Goal: Information Seeking & Learning: Learn about a topic

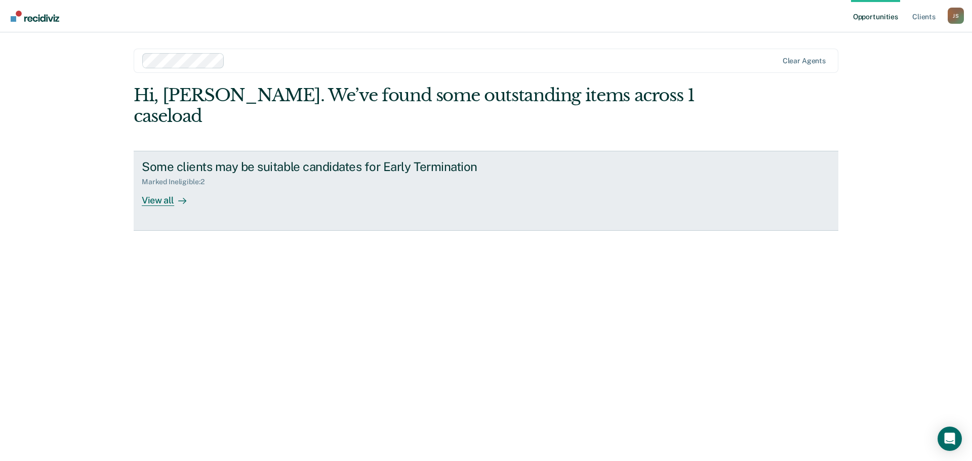
click at [164, 188] on link "Some clients may be suitable candidates for Early Termination Marked Ineligible…" at bounding box center [486, 191] width 705 height 80
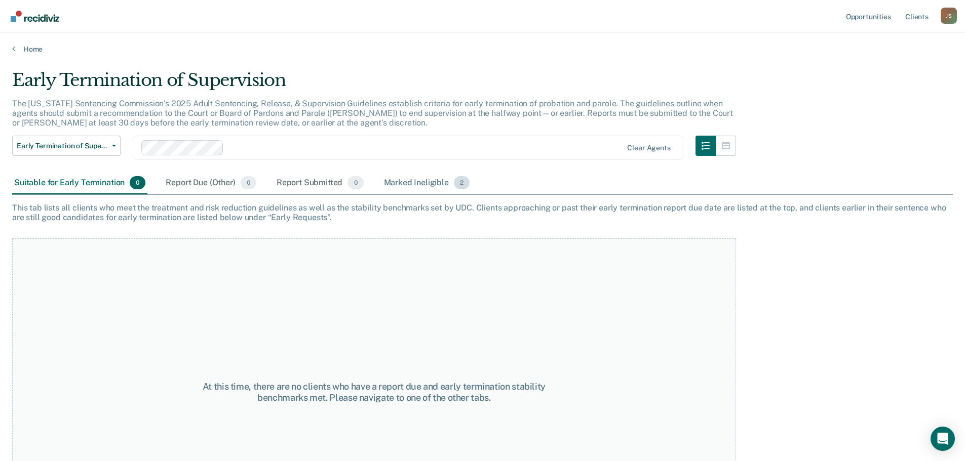
click at [439, 183] on div "Marked Ineligible 2" at bounding box center [427, 183] width 90 height 22
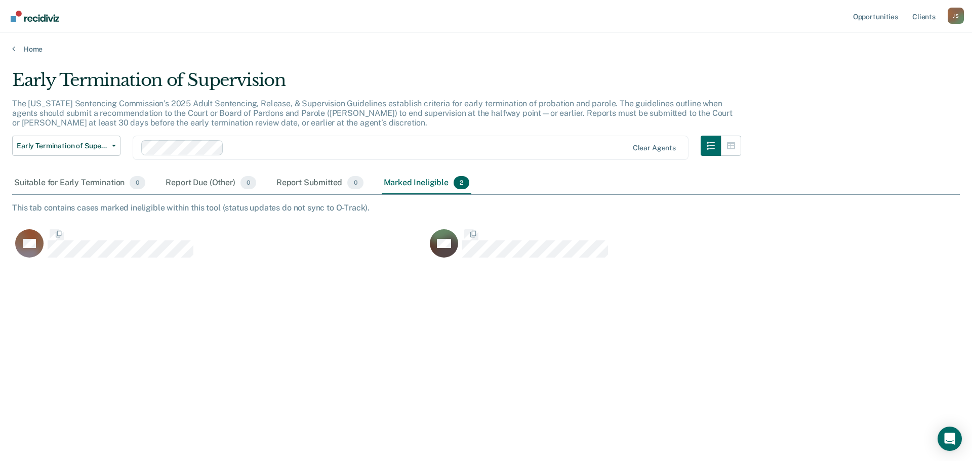
scroll to position [308, 940]
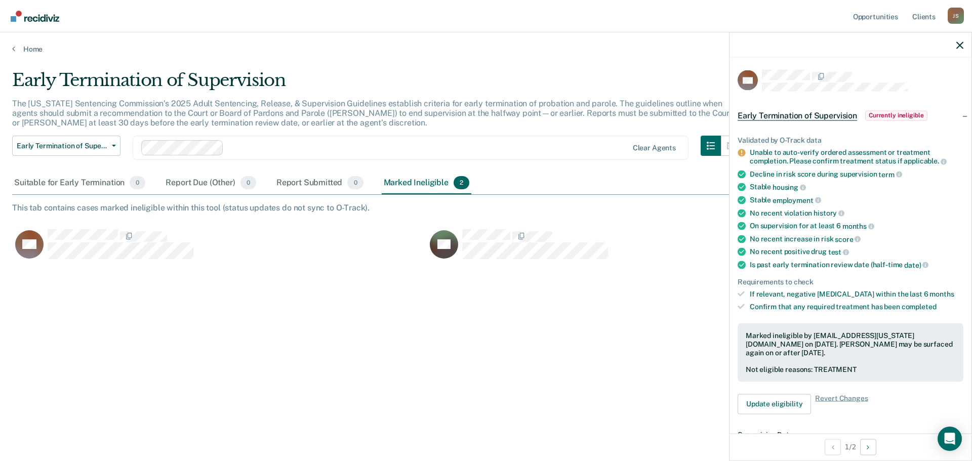
click at [955, 47] on div at bounding box center [851, 44] width 242 height 25
